Goal: Information Seeking & Learning: Learn about a topic

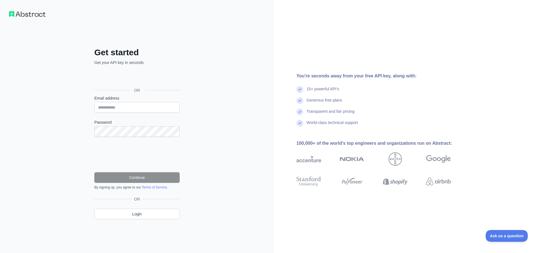
click at [161, 78] on div "Google ile oturum açın. Yeni sekmede açılır" at bounding box center [136, 78] width 84 height 12
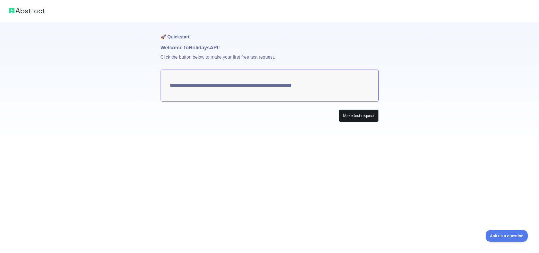
click at [350, 118] on button "Make test request" at bounding box center [359, 115] width 40 height 13
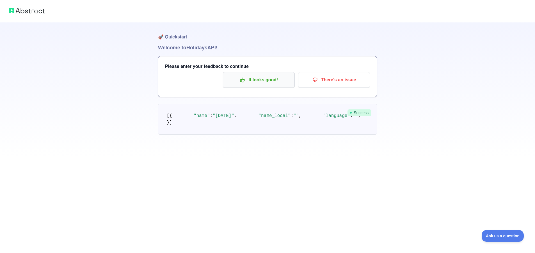
click at [273, 80] on p "It looks good!" at bounding box center [258, 80] width 63 height 10
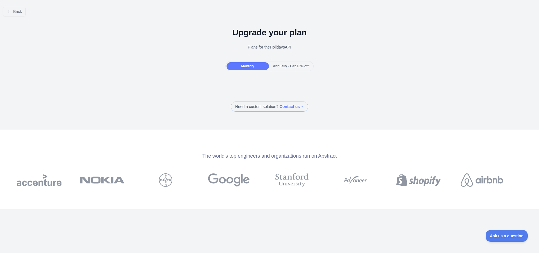
click at [285, 68] on div "Annually - Get 10% off!" at bounding box center [291, 66] width 42 height 8
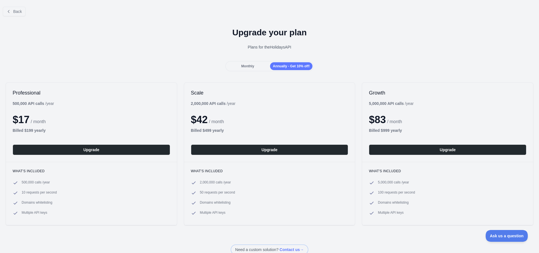
click at [250, 67] on span "Monthly" at bounding box center [247, 66] width 13 height 4
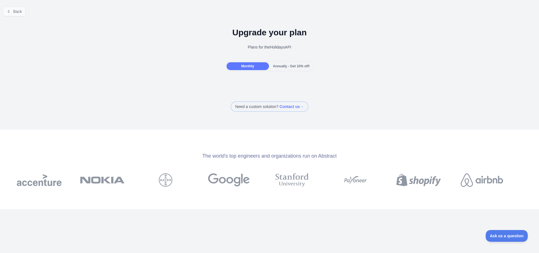
click at [19, 10] on span "Back" at bounding box center [17, 11] width 9 height 4
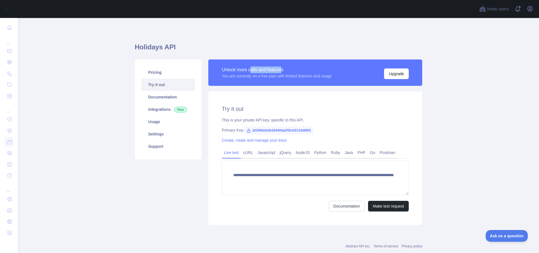
drag, startPoint x: 251, startPoint y: 70, endPoint x: 282, endPoint y: 71, distance: 31.4
click at [282, 71] on div "Unlock more calls and features" at bounding box center [277, 70] width 110 height 7
click at [296, 72] on div "Unlock more calls and features" at bounding box center [277, 70] width 110 height 7
click at [252, 153] on link "cURL" at bounding box center [248, 152] width 14 height 9
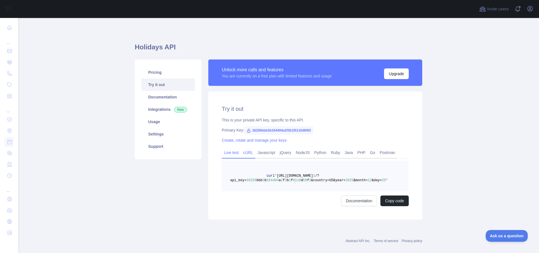
click at [231, 152] on link "Live test" at bounding box center [231, 152] width 19 height 9
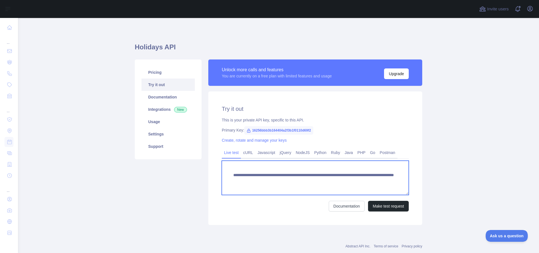
drag, startPoint x: 243, startPoint y: 187, endPoint x: 231, endPoint y: 175, distance: 16.9
click at [231, 175] on textarea "**********" at bounding box center [315, 178] width 187 height 34
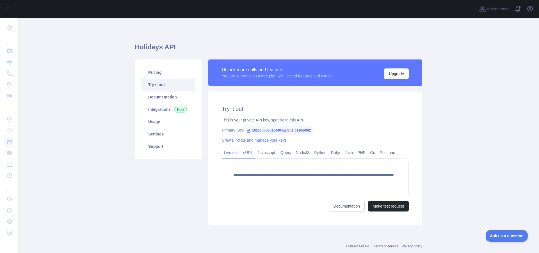
click at [250, 152] on link "cURL" at bounding box center [248, 152] width 14 height 9
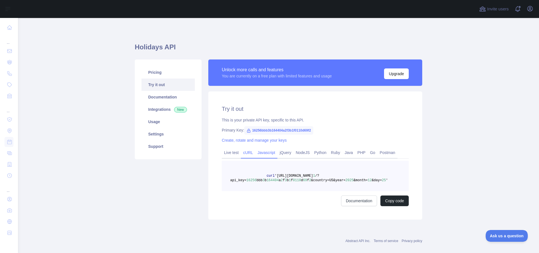
click at [263, 153] on link "Javascript" at bounding box center [266, 152] width 22 height 9
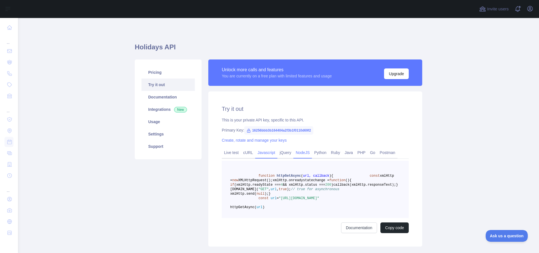
click at [302, 151] on link "NodeJS" at bounding box center [302, 152] width 19 height 9
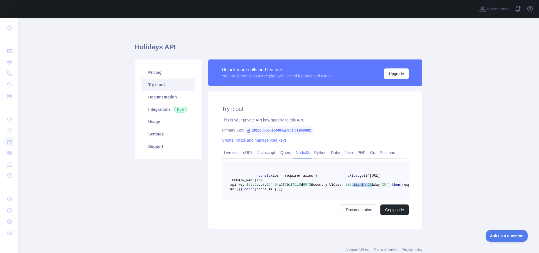
drag, startPoint x: 368, startPoint y: 185, endPoint x: 351, endPoint y: 185, distance: 16.3
click at [351, 185] on span "axios .get('[URL][DOMAIN_NAME] 1 /?api_key= 16256 bbb 3 b 164404 a 2 f 3 b 1 f …" at bounding box center [310, 180] width 160 height 13
copy span "&month= 12"
